Goal: Information Seeking & Learning: Learn about a topic

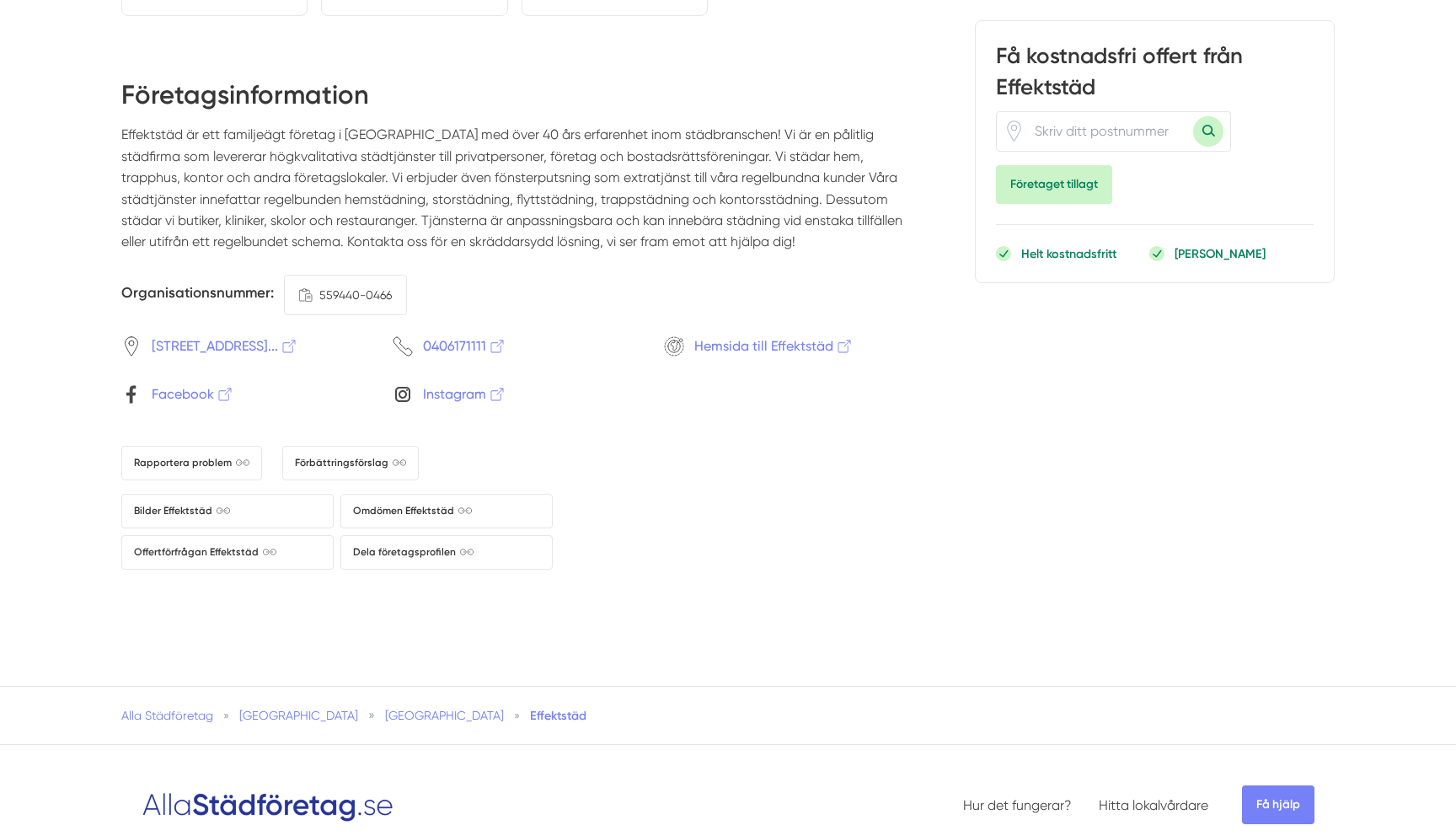
scroll to position [3003, 0]
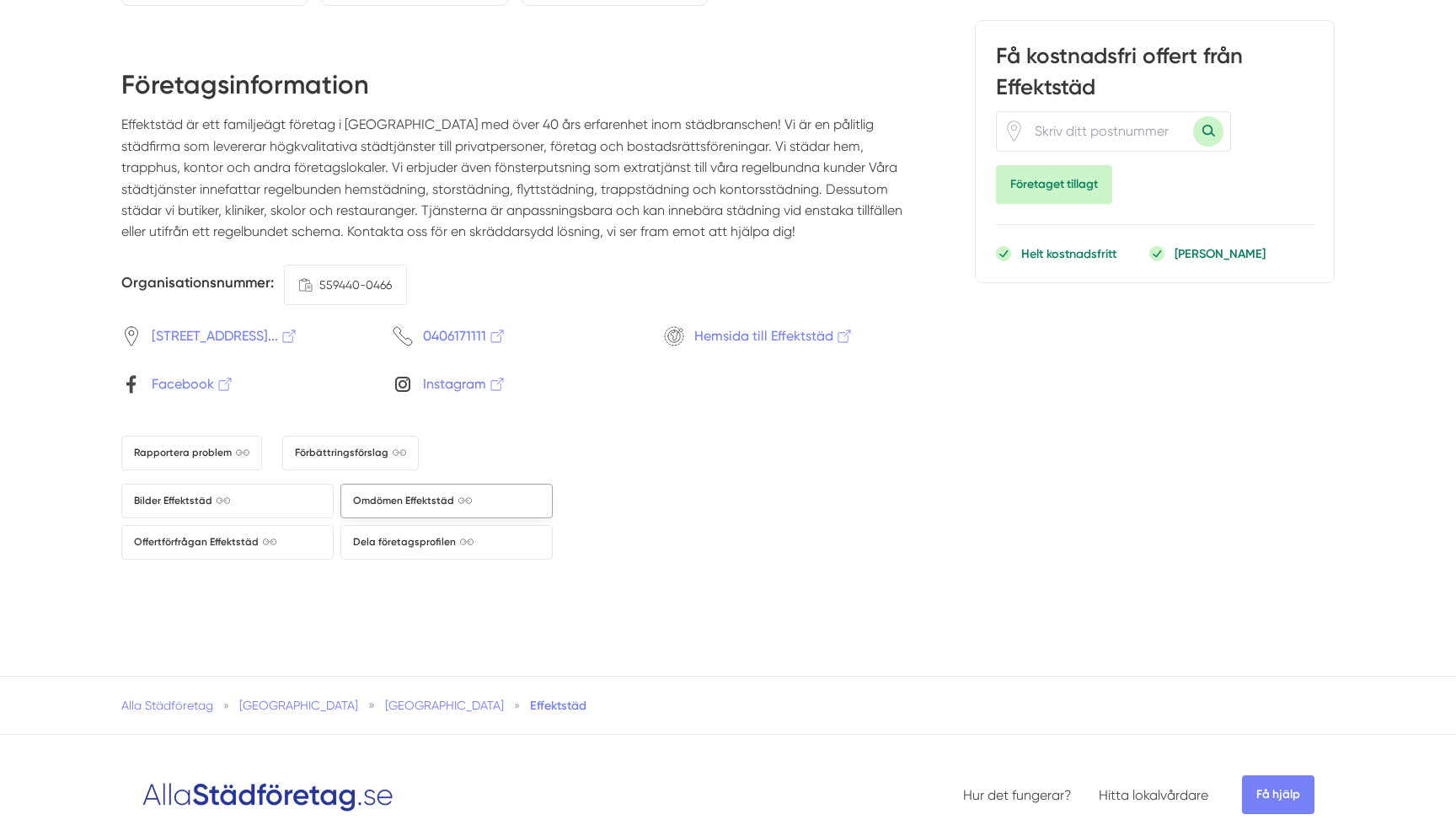
click at [384, 501] on span "Omdömen Effektstäd" at bounding box center [412, 501] width 119 height 16
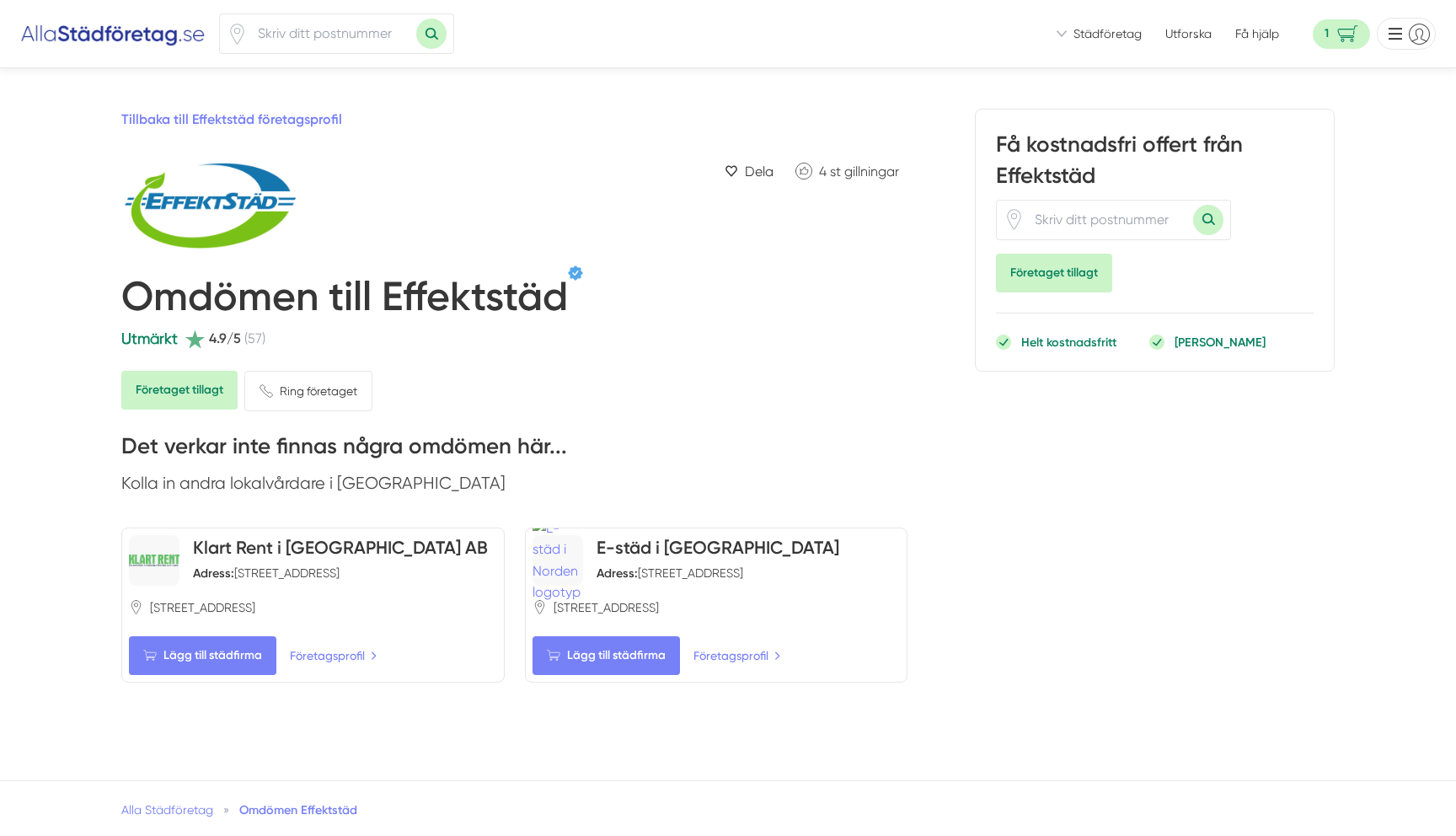
click at [194, 397] on span "Företaget tillagt" at bounding box center [179, 390] width 116 height 39
click at [1081, 29] on span "Städföretag" at bounding box center [1107, 34] width 68 height 17
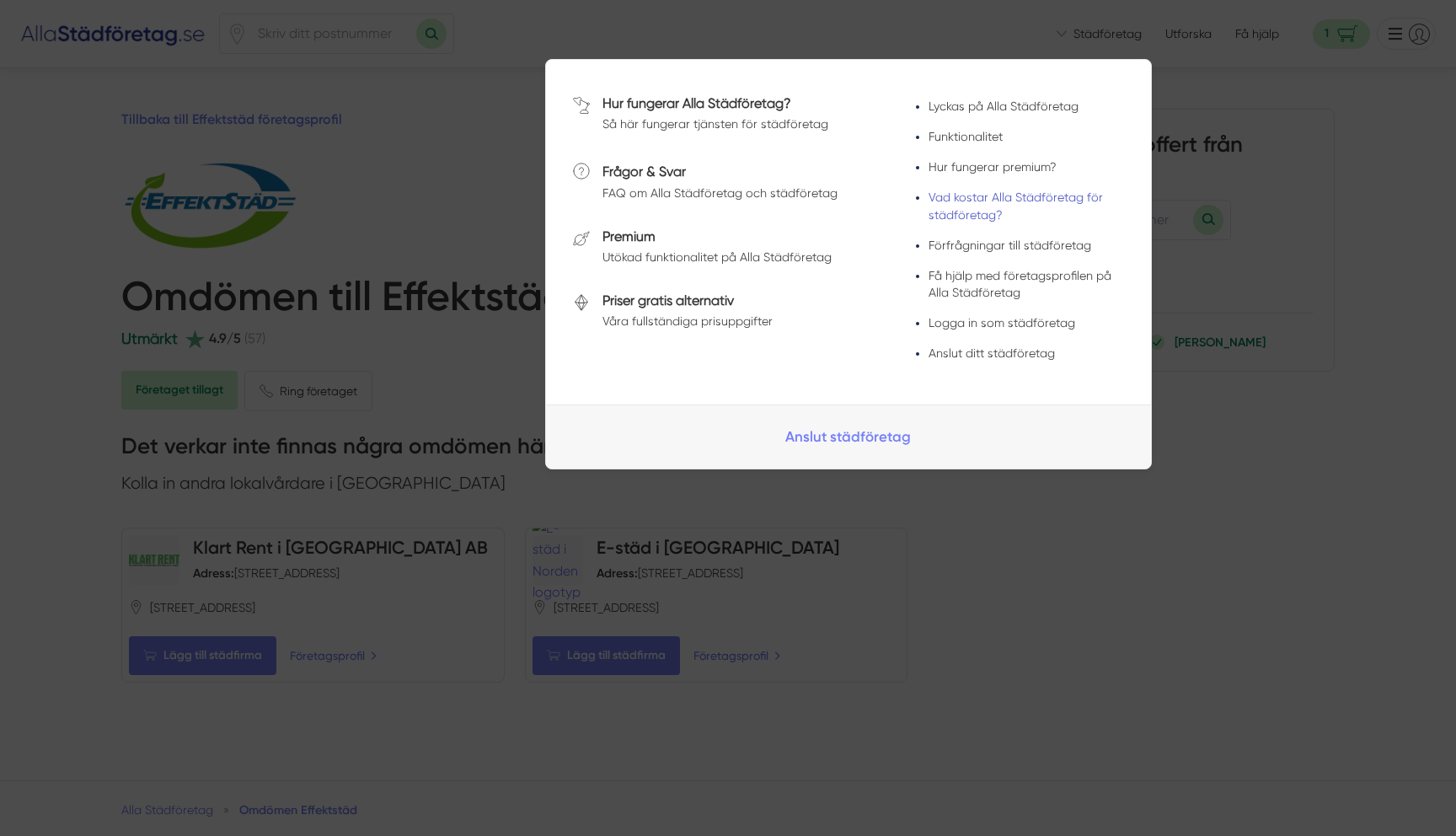
click at [1008, 199] on link "Vad kostar Alla Städföretag för städföretag?" at bounding box center [1015, 206] width 174 height 31
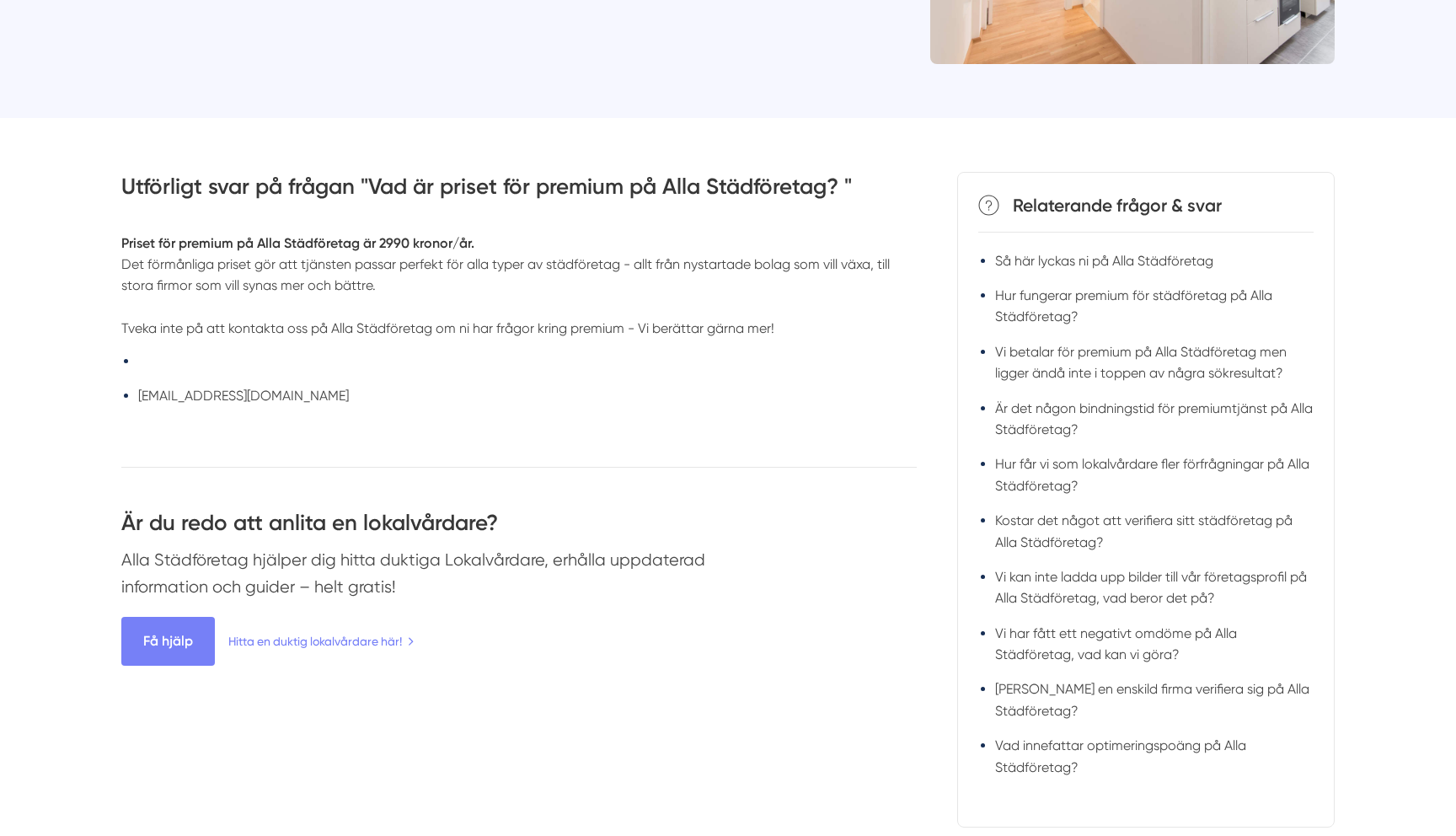
scroll to position [331, 0]
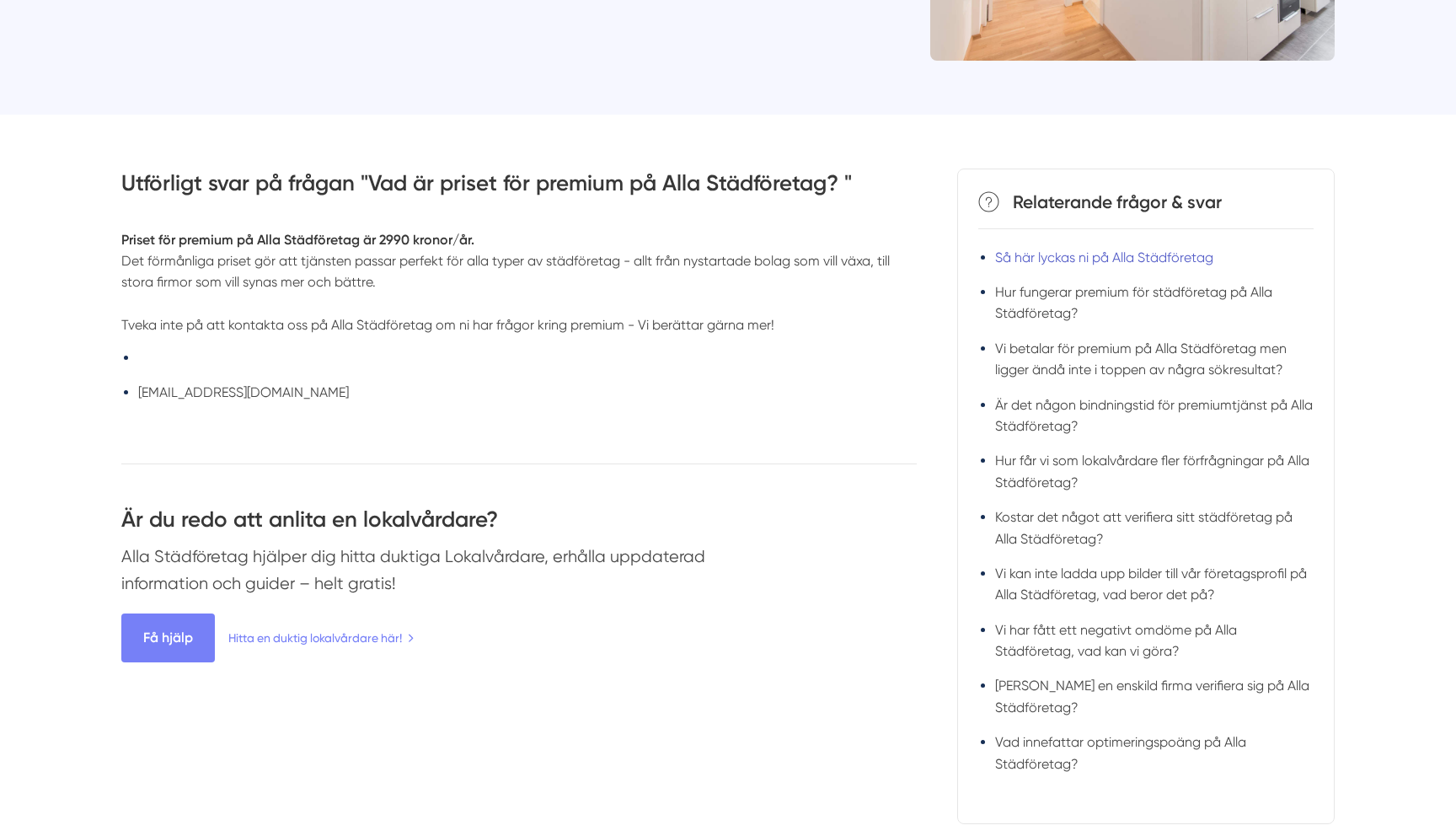
click at [1109, 253] on link "Så här lyckas ni på Alla Städföretag" at bounding box center [1104, 257] width 218 height 16
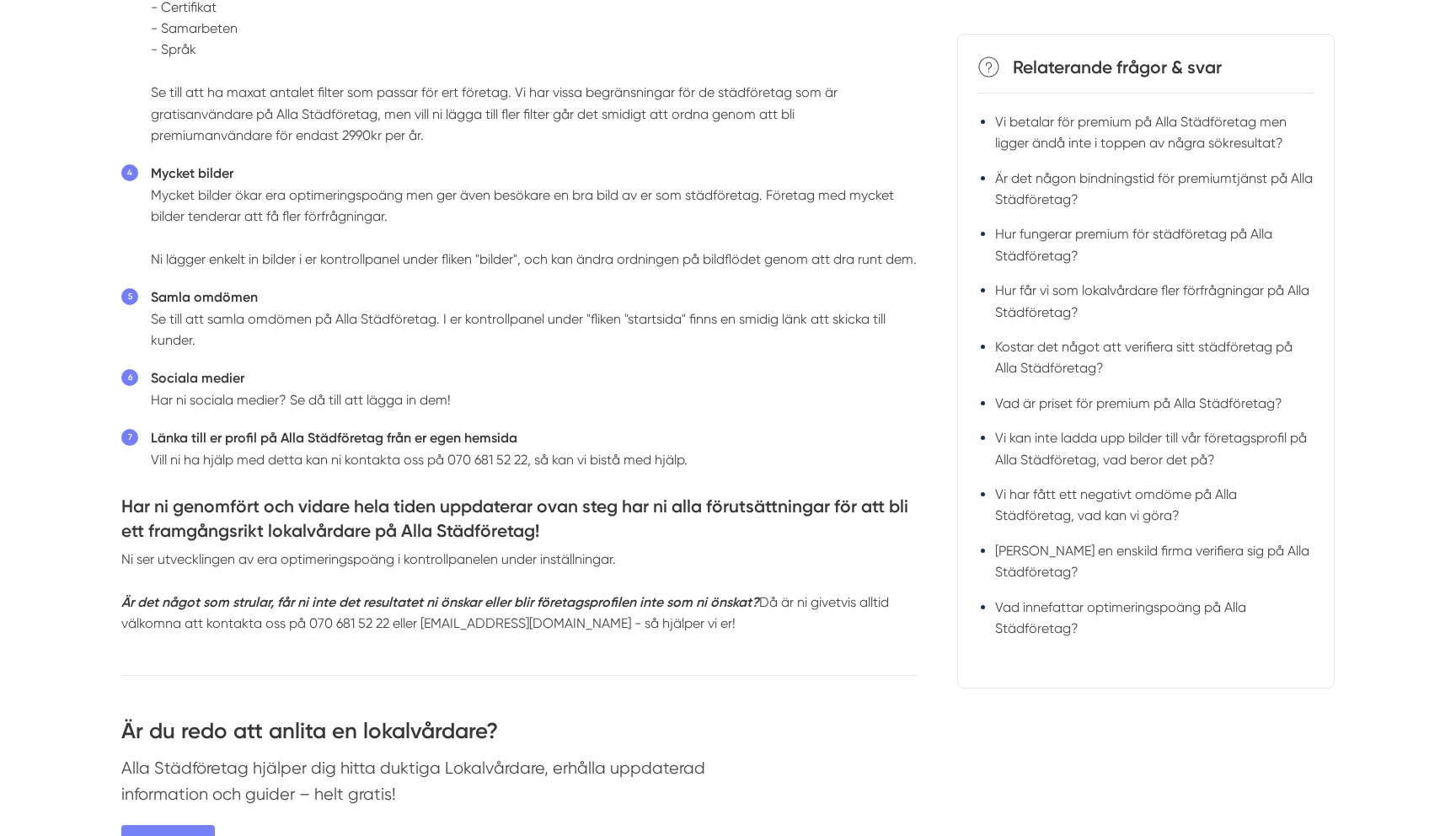
scroll to position [1006, 0]
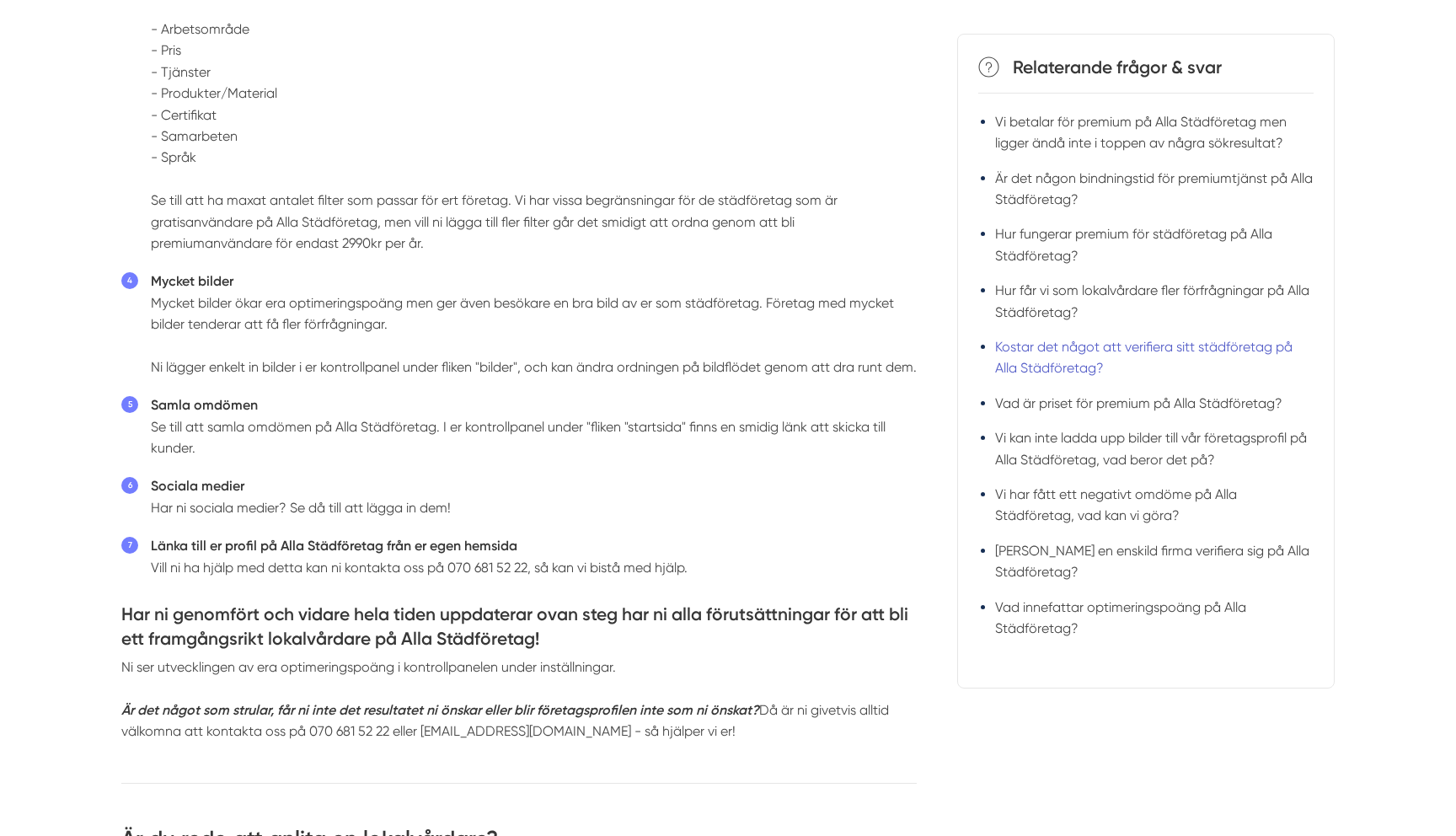
click at [1067, 344] on link "Kostar det något att verifiera sitt städföretag på Alla Städföretag?" at bounding box center [1144, 358] width 298 height 37
